Goal: Contribute content

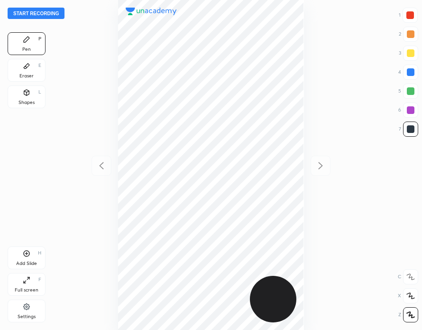
scroll to position [330, 271]
click at [44, 11] on button "Start recording" at bounding box center [36, 13] width 57 height 11
click at [43, 11] on button "End recording" at bounding box center [34, 13] width 53 height 11
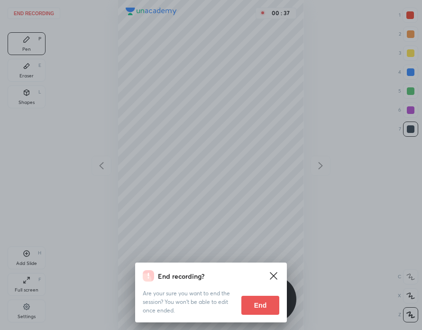
click at [266, 305] on button "End" at bounding box center [261, 305] width 38 height 19
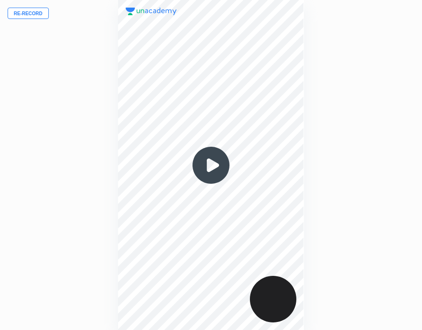
click at [212, 163] on img at bounding box center [211, 165] width 46 height 46
click at [70, 154] on div "Re-record 00 : 00" at bounding box center [211, 165] width 422 height 330
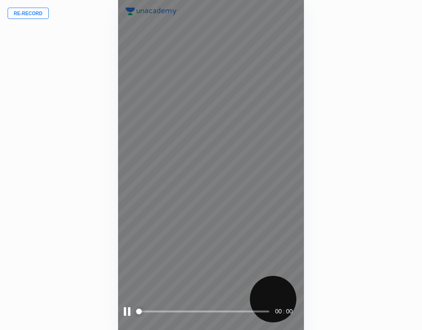
click at [127, 311] on div at bounding box center [127, 311] width 7 height 9
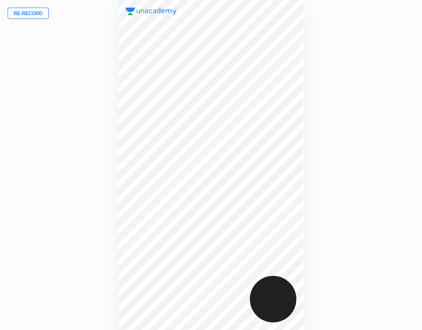
click at [33, 15] on button "Re-record" at bounding box center [28, 13] width 41 height 11
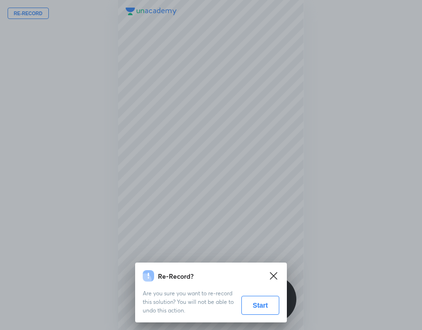
click at [269, 302] on button "Start" at bounding box center [261, 305] width 38 height 19
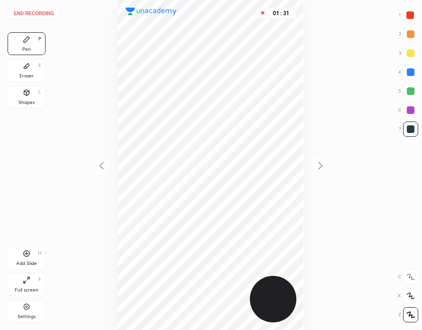
click at [34, 254] on div "Add Slide H" at bounding box center [27, 257] width 38 height 23
click at [405, 12] on div at bounding box center [410, 15] width 15 height 15
click at [40, 65] on div "E" at bounding box center [39, 65] width 3 height 5
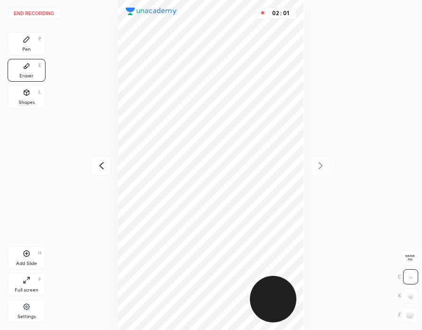
click at [35, 37] on div "Pen P" at bounding box center [27, 43] width 38 height 23
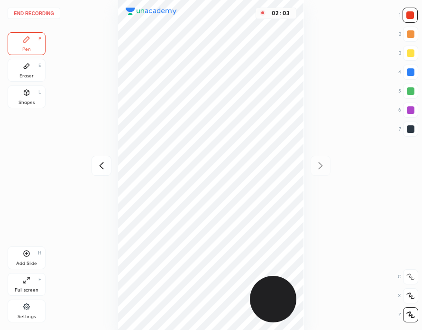
click at [37, 17] on button "End recording" at bounding box center [34, 13] width 53 height 11
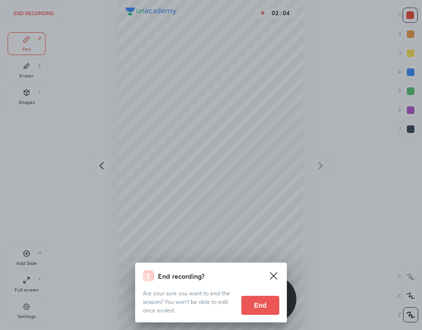
click at [256, 304] on button "End" at bounding box center [261, 305] width 38 height 19
